Goal: Information Seeking & Learning: Learn about a topic

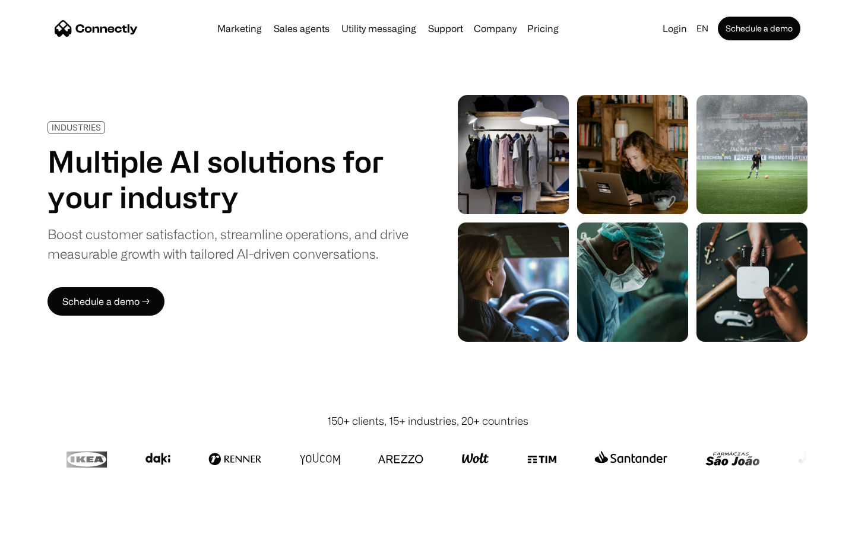
scroll to position [3361, 0]
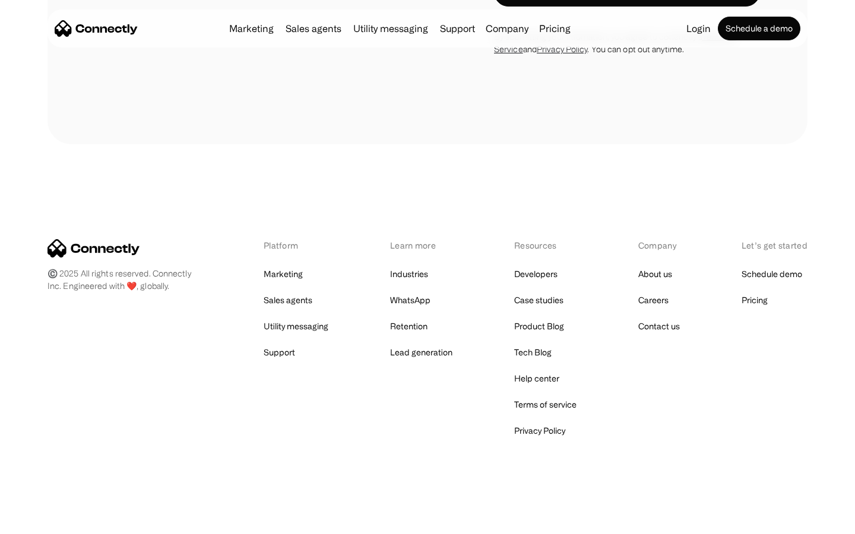
scroll to position [1093, 0]
